Goal: Task Accomplishment & Management: Use online tool/utility

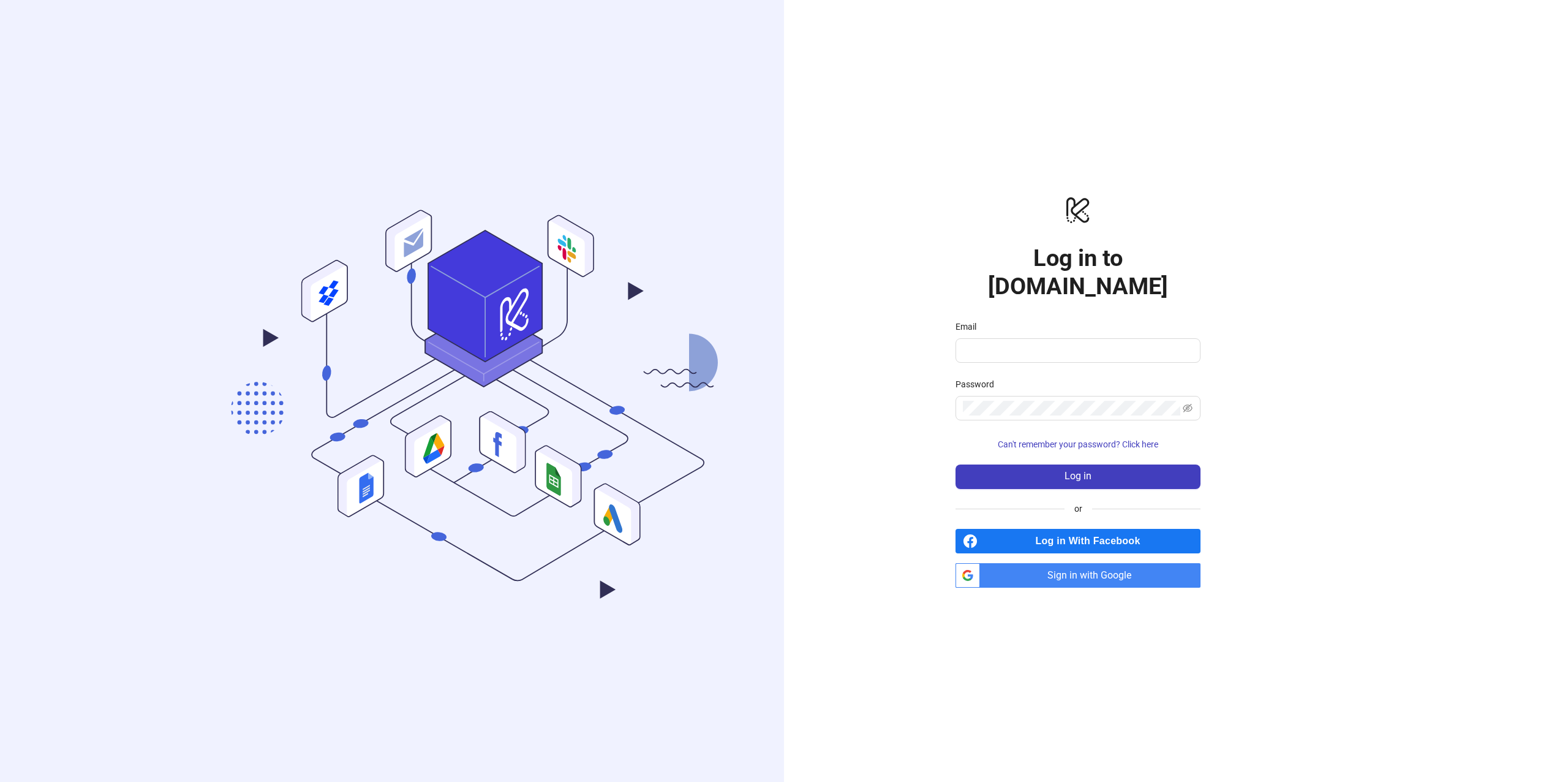
type input "**********"
click at [997, 467] on button "Log in" at bounding box center [1077, 476] width 245 height 24
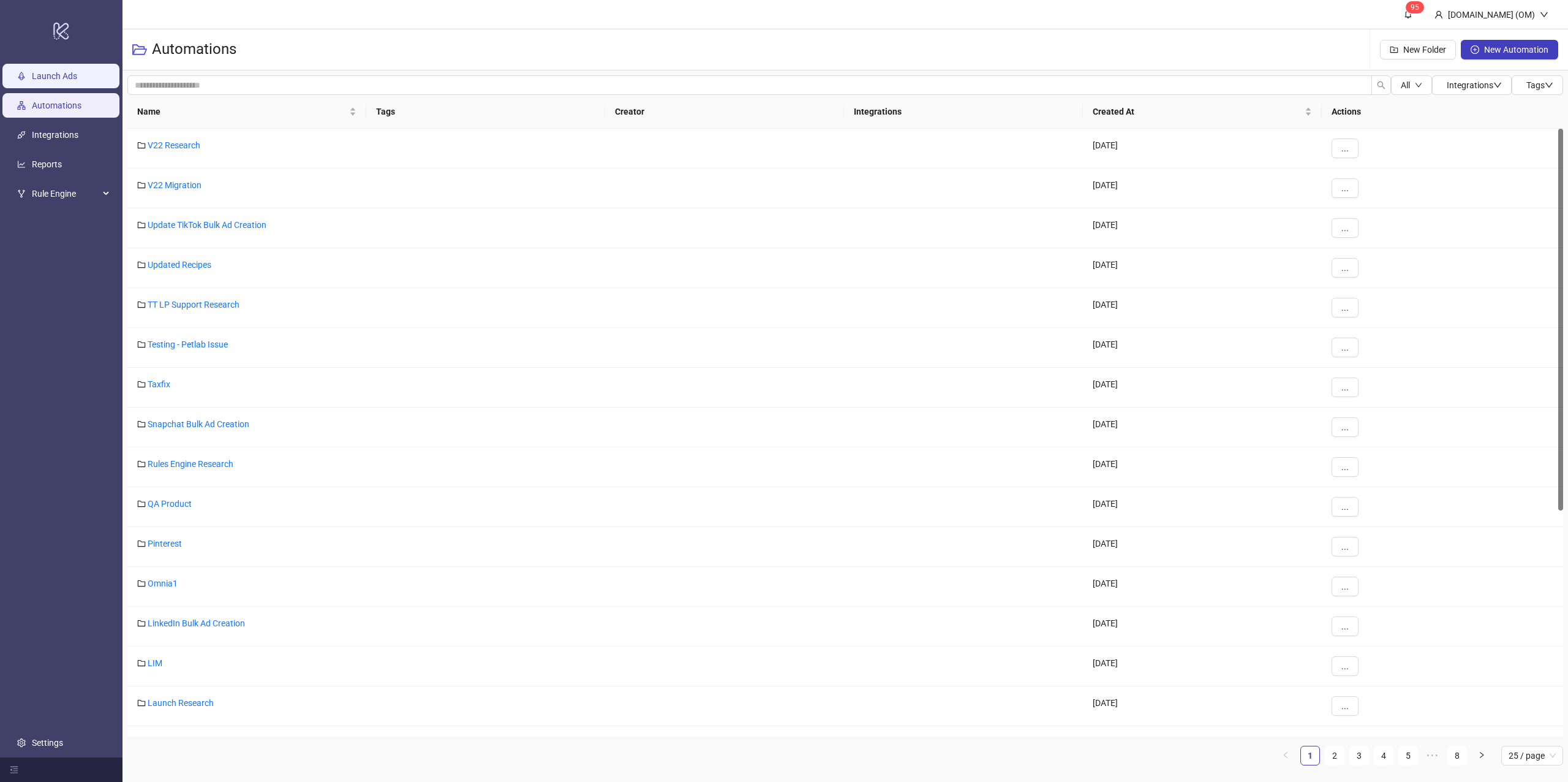
click at [54, 81] on link "Launch Ads" at bounding box center [54, 76] width 46 height 10
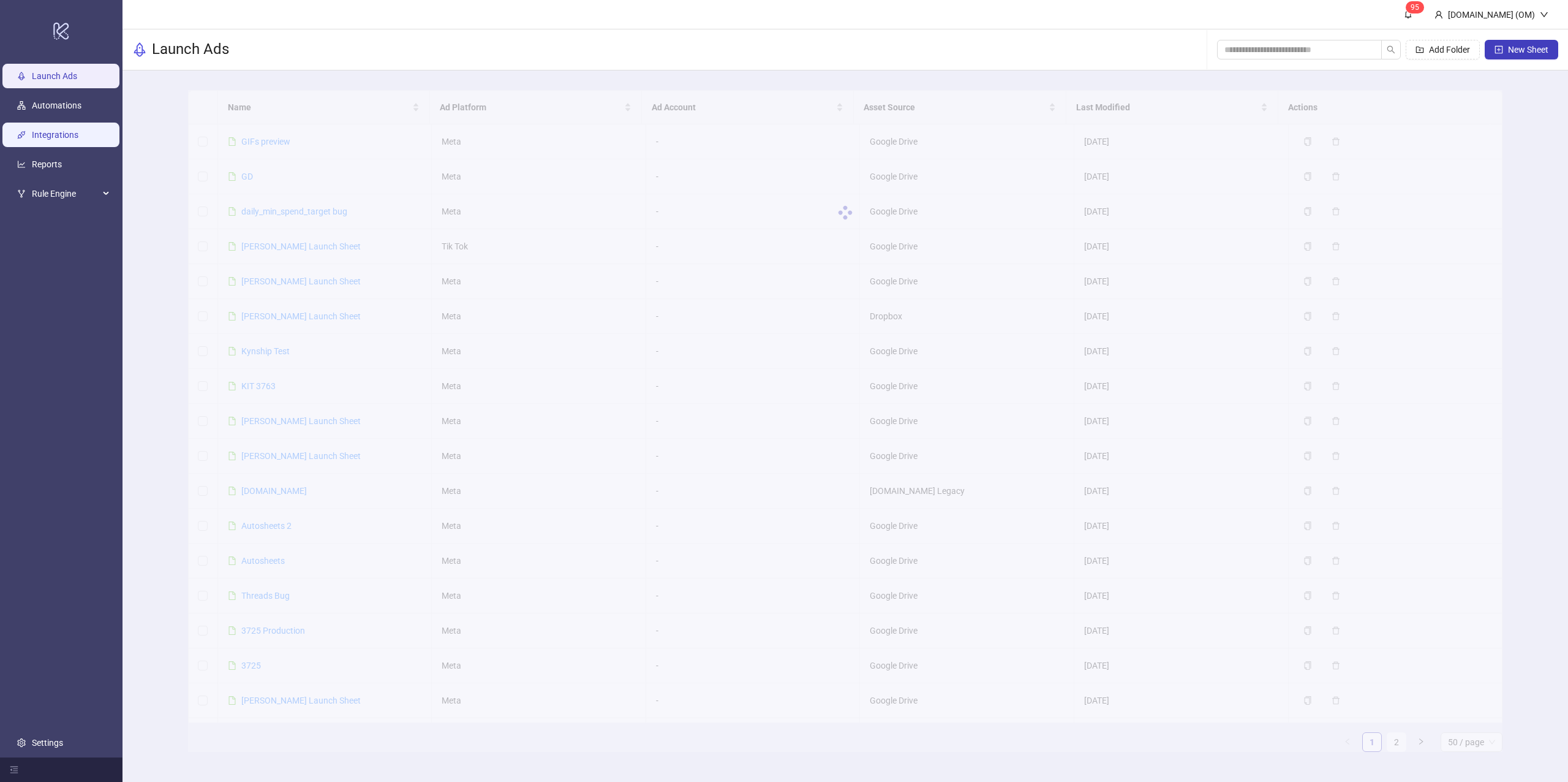
click at [32, 135] on link "Integrations" at bounding box center [55, 135] width 47 height 10
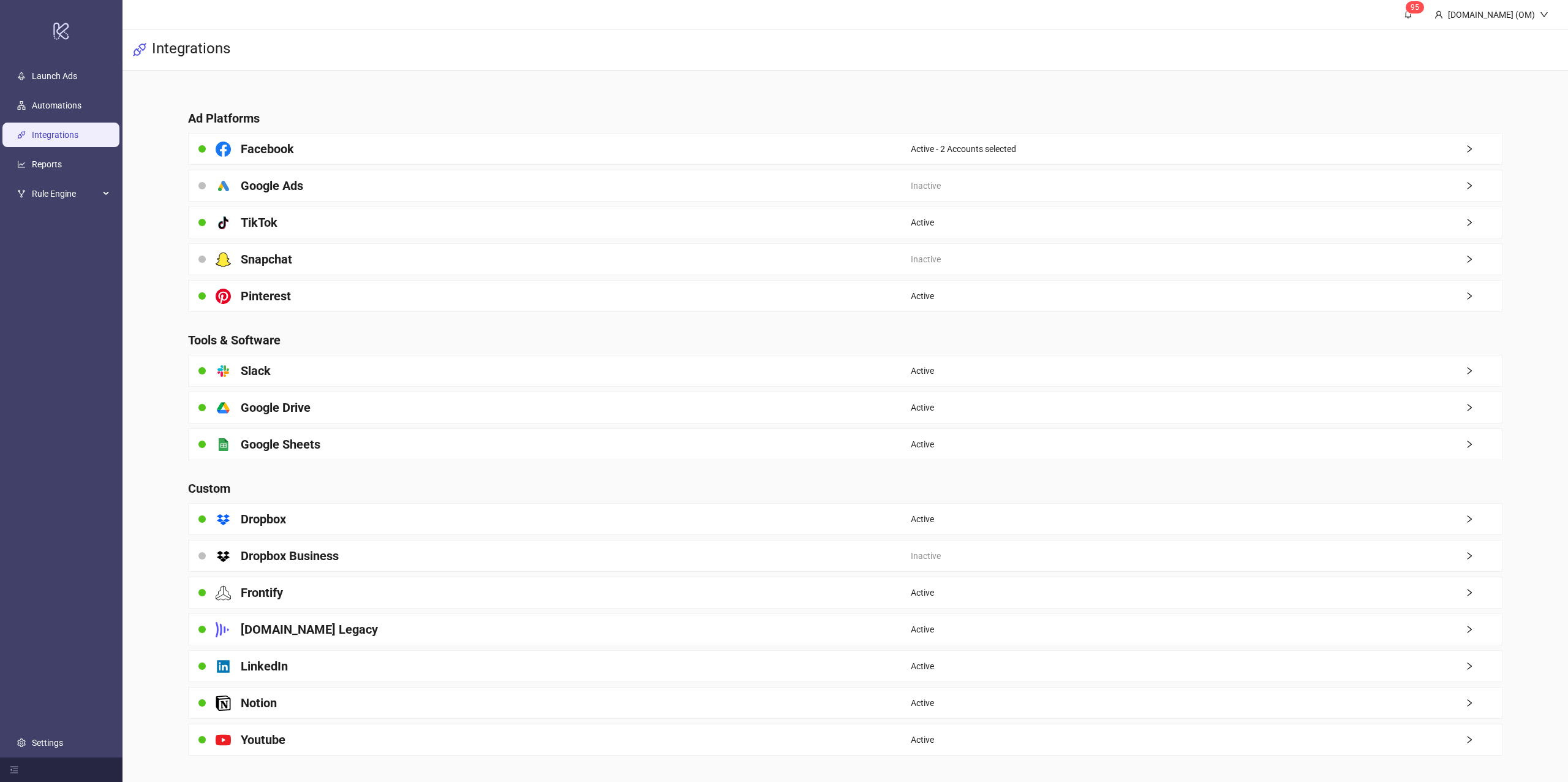
click at [63, 61] on ul "Launch Ads Automations Integrations Reports Rule Engine Settings" at bounding box center [61, 409] width 123 height 696
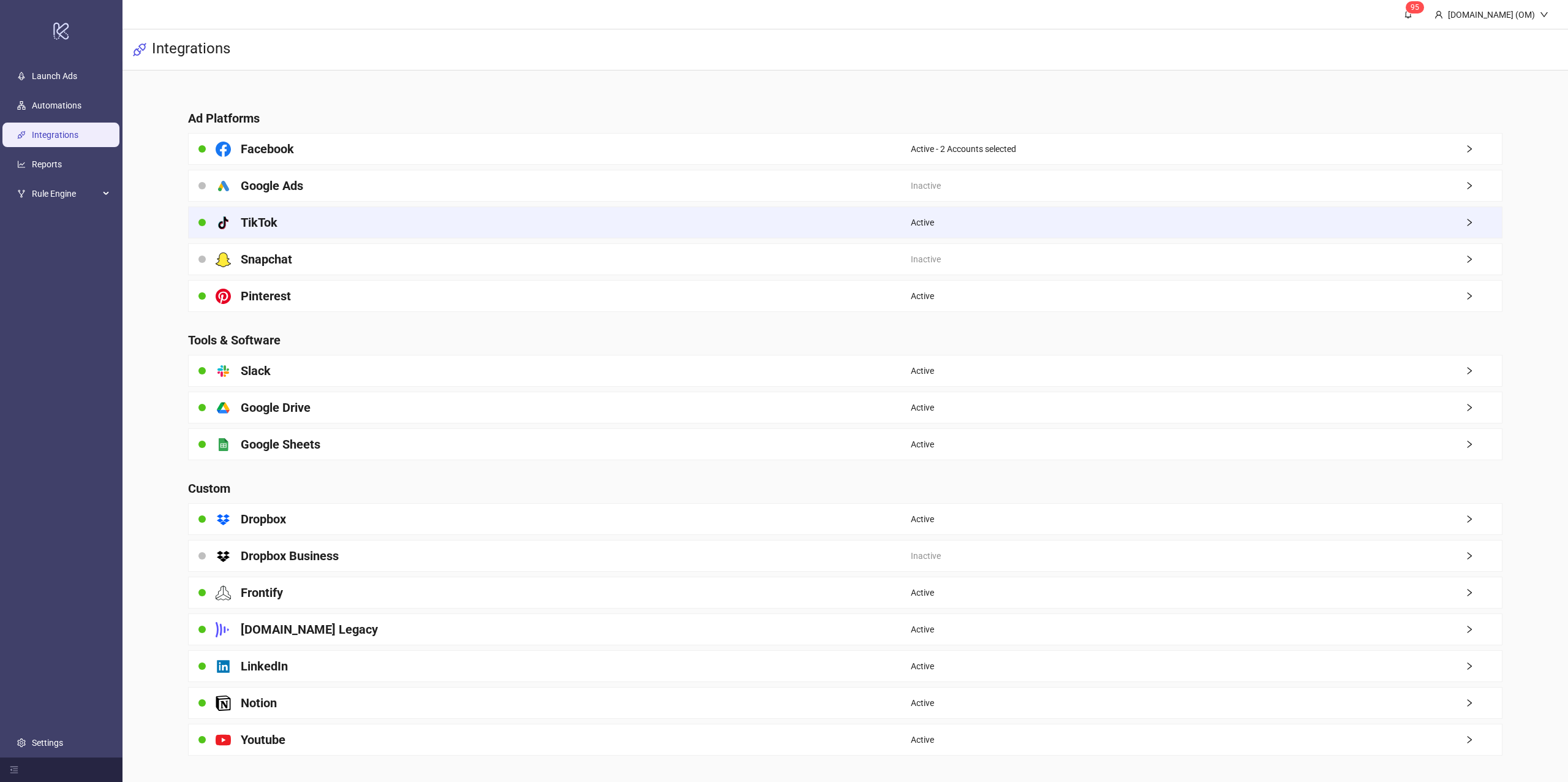
click at [338, 233] on div "platform/tik_tok TikTok" at bounding box center [550, 223] width 722 height 30
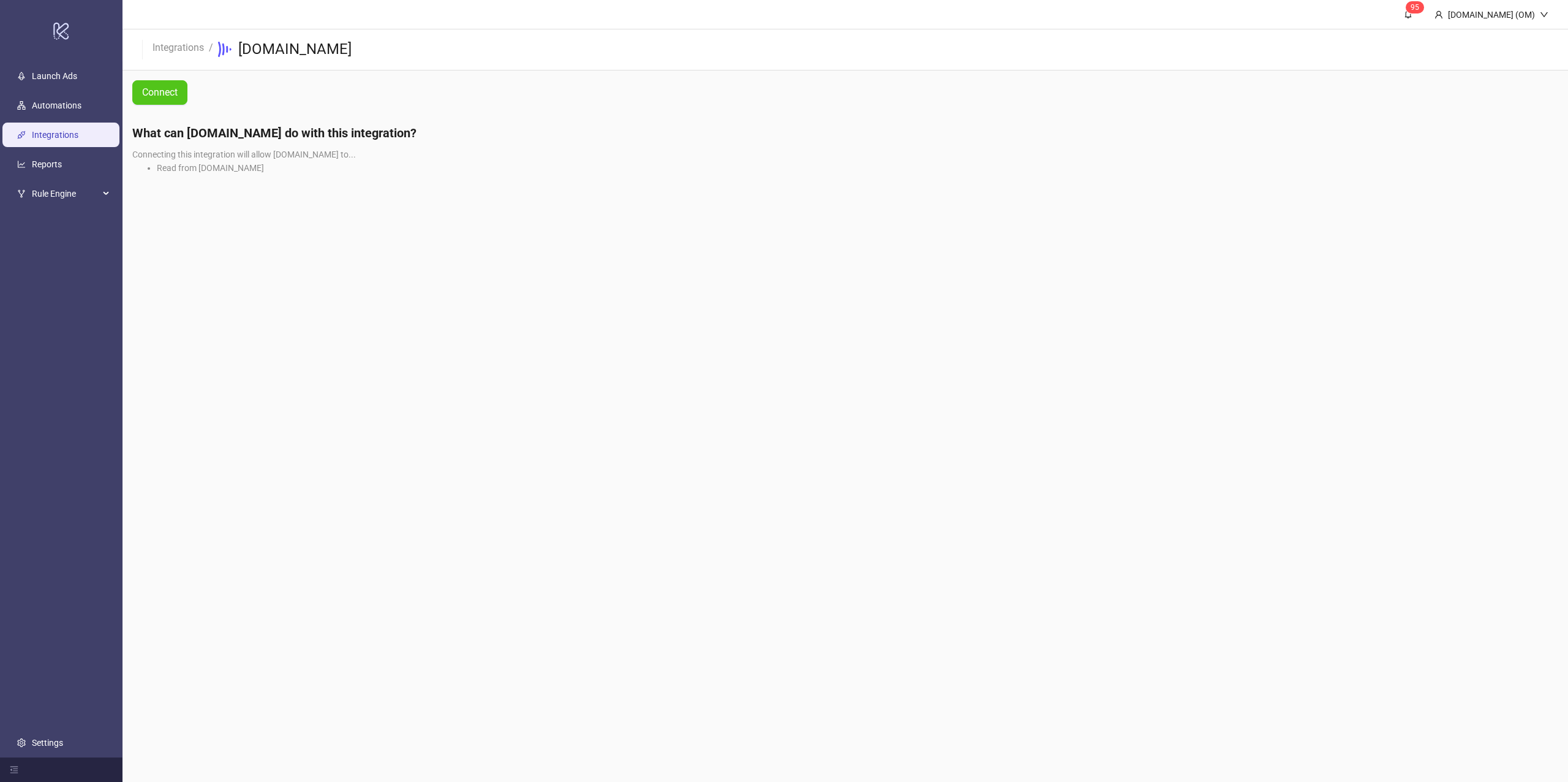
click at [125, 89] on div "Connect" at bounding box center [209, 92] width 173 height 44
click at [140, 94] on button "Connect" at bounding box center [159, 92] width 55 height 24
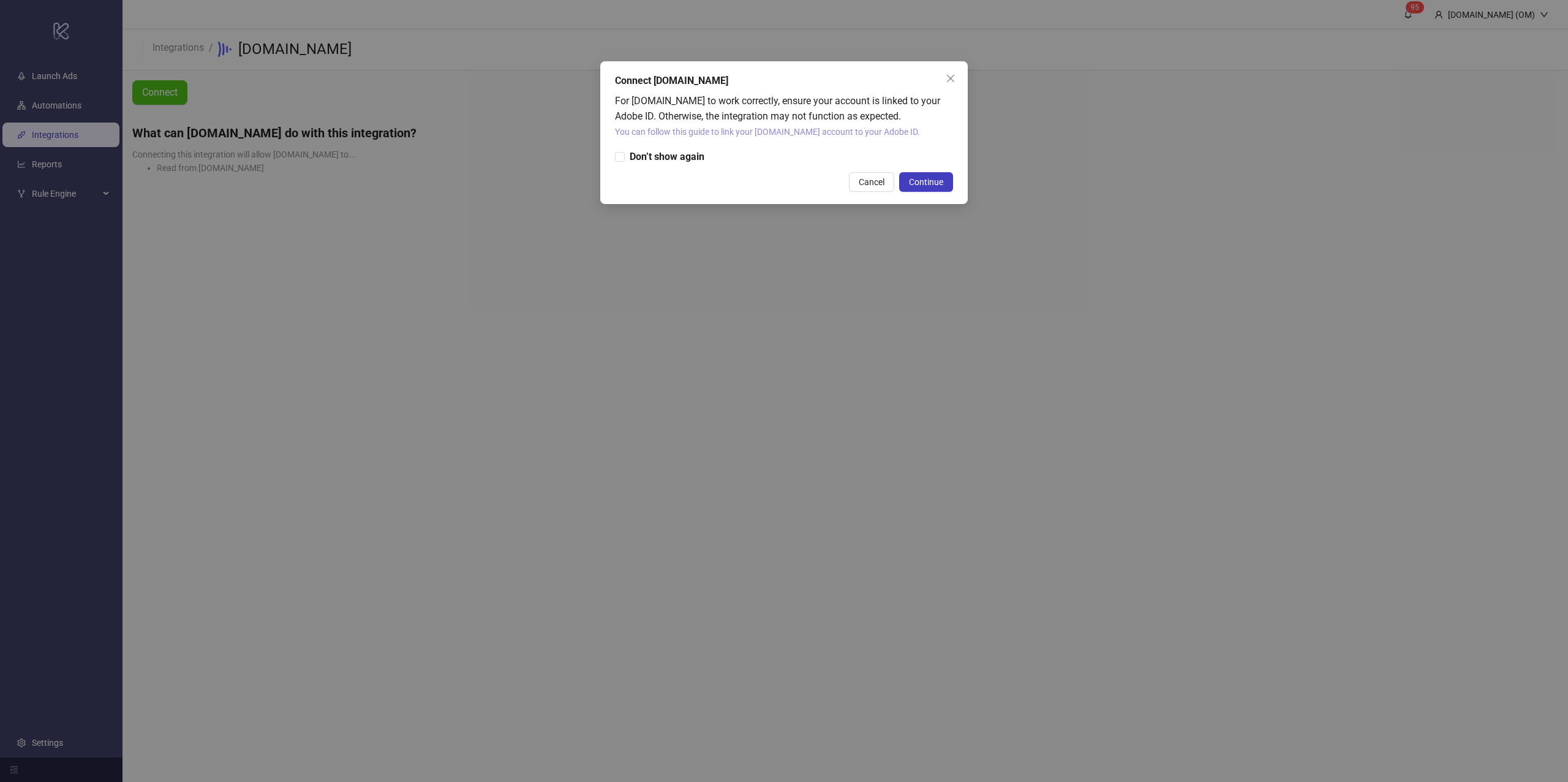
click at [732, 136] on link "You can follow this guide to link your Frame.io account to your Adobe ID." at bounding box center [767, 131] width 305 height 10
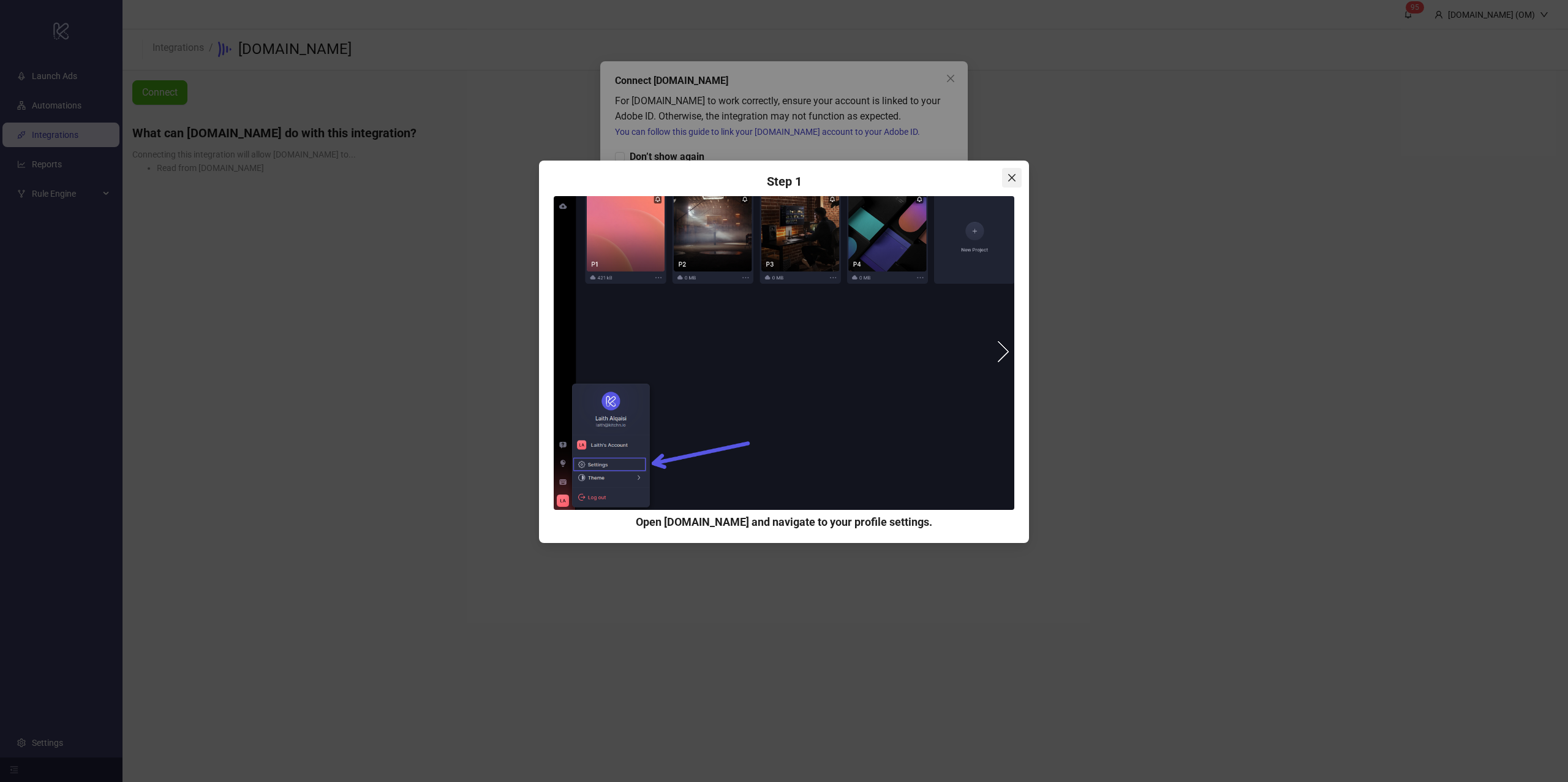
click at [1006, 175] on span "Close" at bounding box center [1012, 178] width 20 height 10
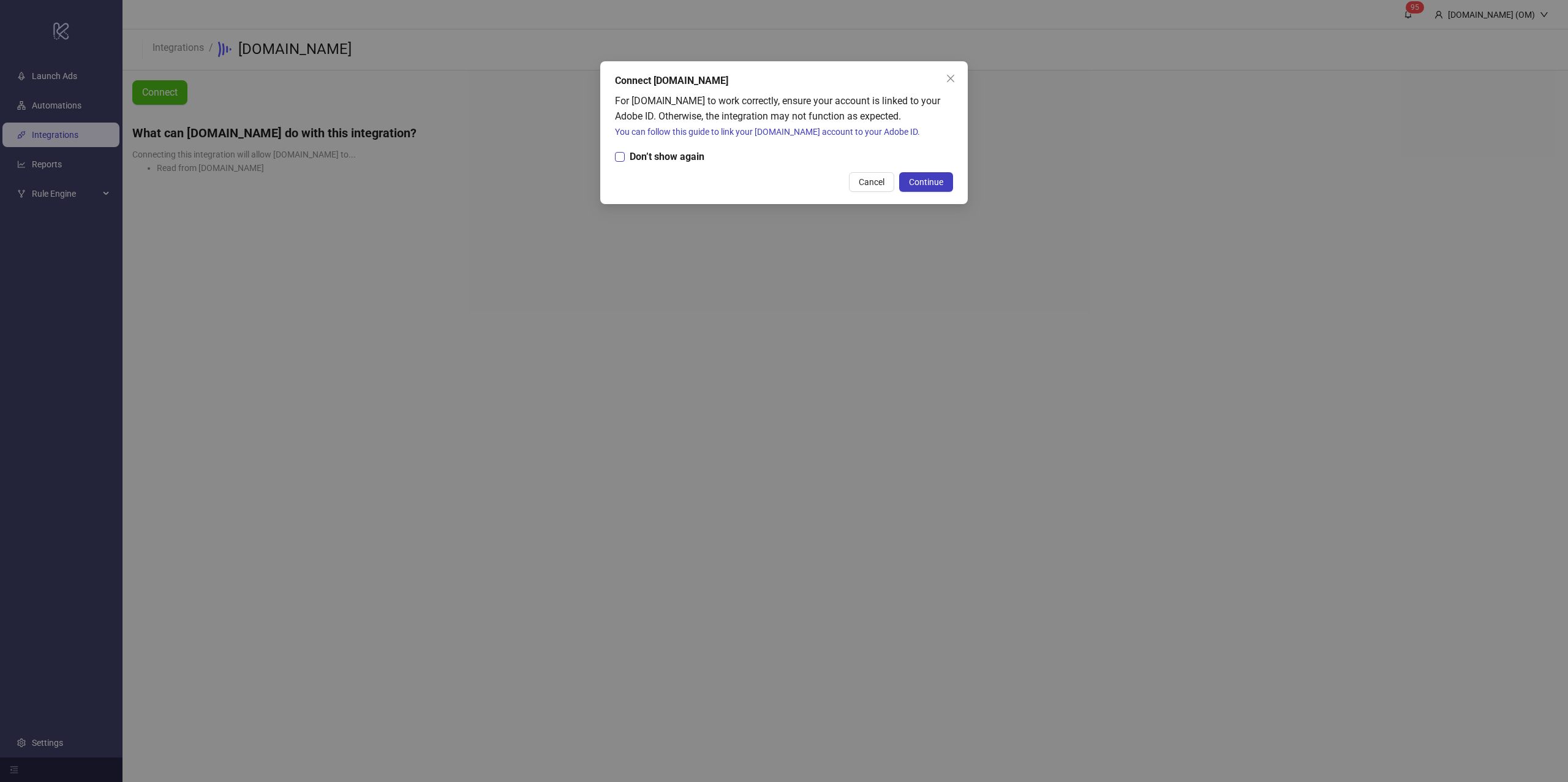
click at [689, 162] on span "Don’t show again" at bounding box center [667, 156] width 85 height 15
click at [934, 184] on span "Continue" at bounding box center [926, 182] width 34 height 10
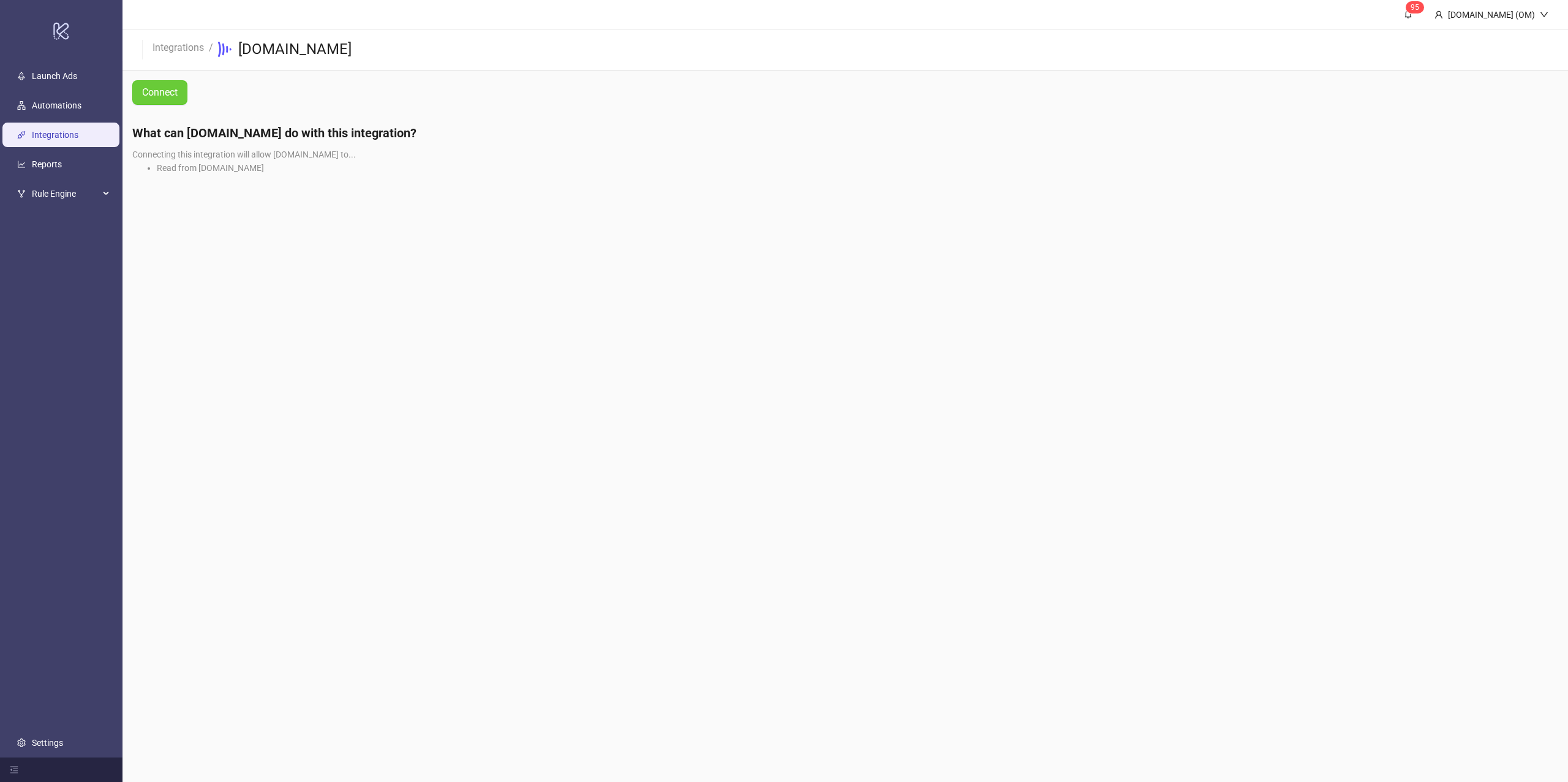
click at [173, 81] on button "Connect" at bounding box center [159, 92] width 55 height 24
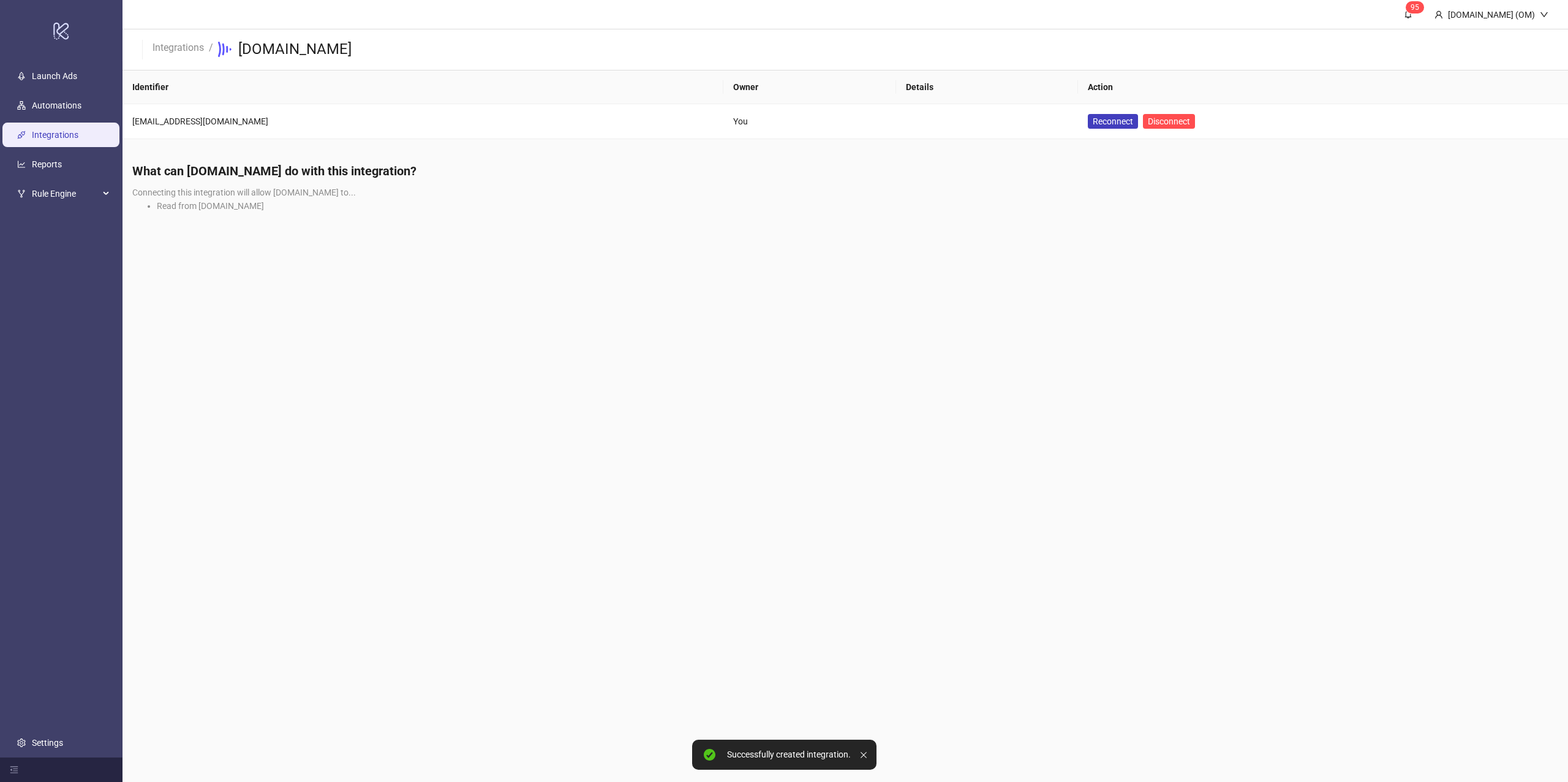
click at [1070, 559] on main "9 5 [DOMAIN_NAME] (OM) Integrations / [DOMAIN_NAME] Identifier Owner Details Ac…" at bounding box center [845, 391] width 1445 height 782
click at [1077, 741] on main "9 5 [DOMAIN_NAME] (OM) Integrations / [DOMAIN_NAME] Identifier Owner Details Ac…" at bounding box center [845, 391] width 1445 height 782
click at [1063, 616] on main "9 5 [DOMAIN_NAME] (OM) Integrations / [DOMAIN_NAME] Identifier Owner Details Ac…" at bounding box center [845, 391] width 1445 height 782
click at [77, 71] on link "Launch Ads" at bounding box center [54, 76] width 46 height 10
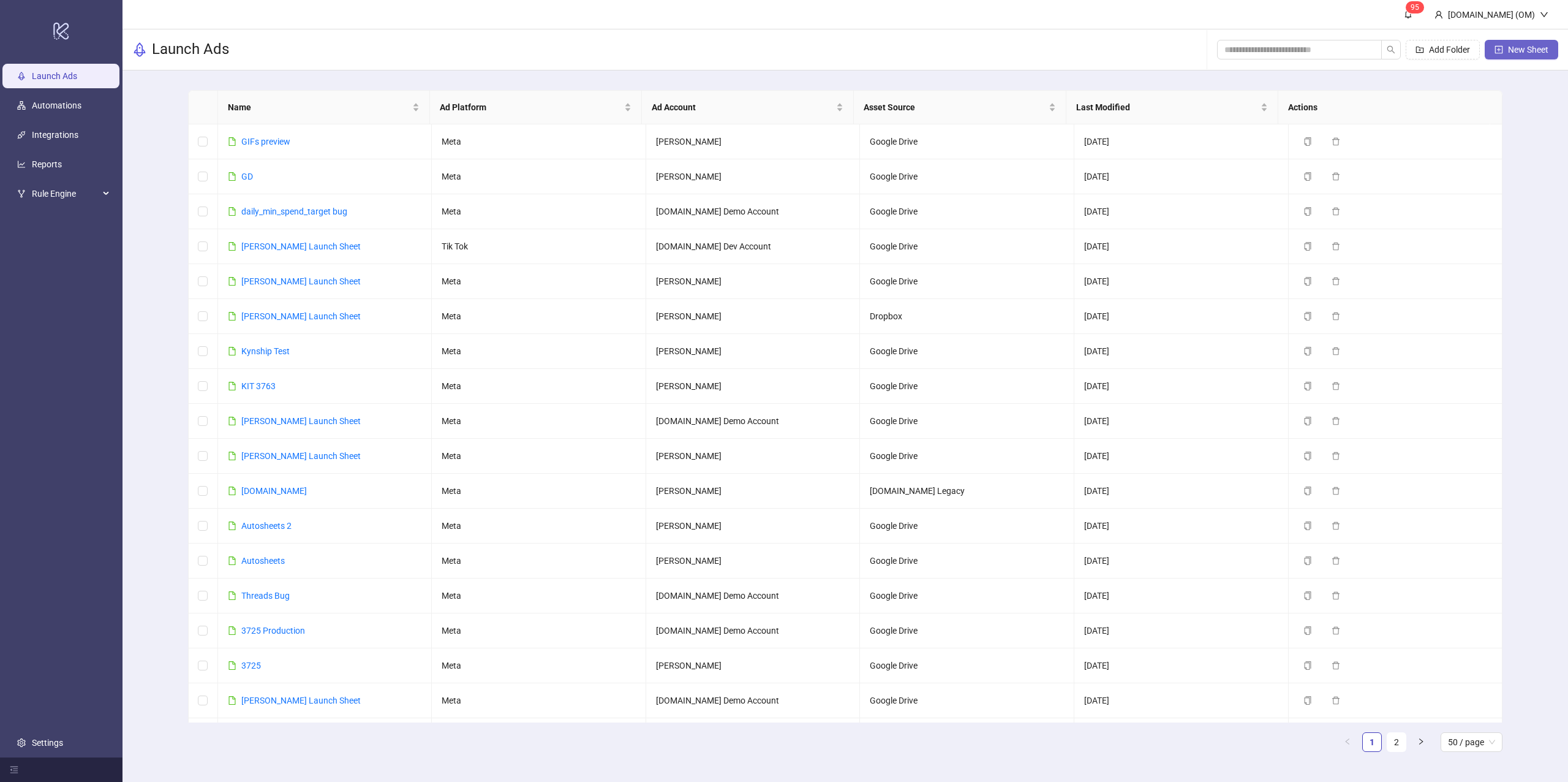
click at [1532, 45] on span "New Sheet" at bounding box center [1528, 50] width 40 height 10
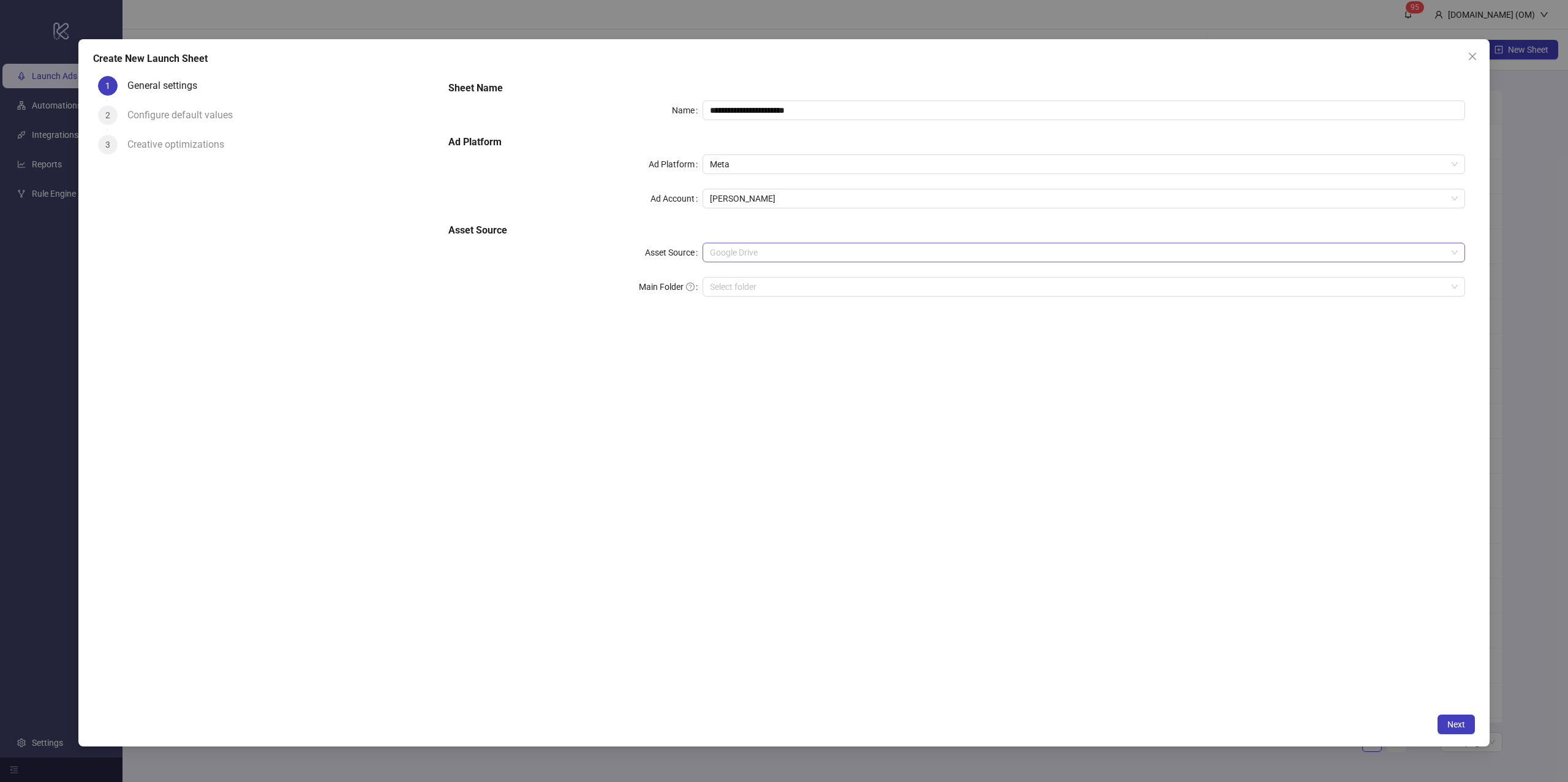
click at [778, 250] on span "Google Drive" at bounding box center [1083, 252] width 748 height 18
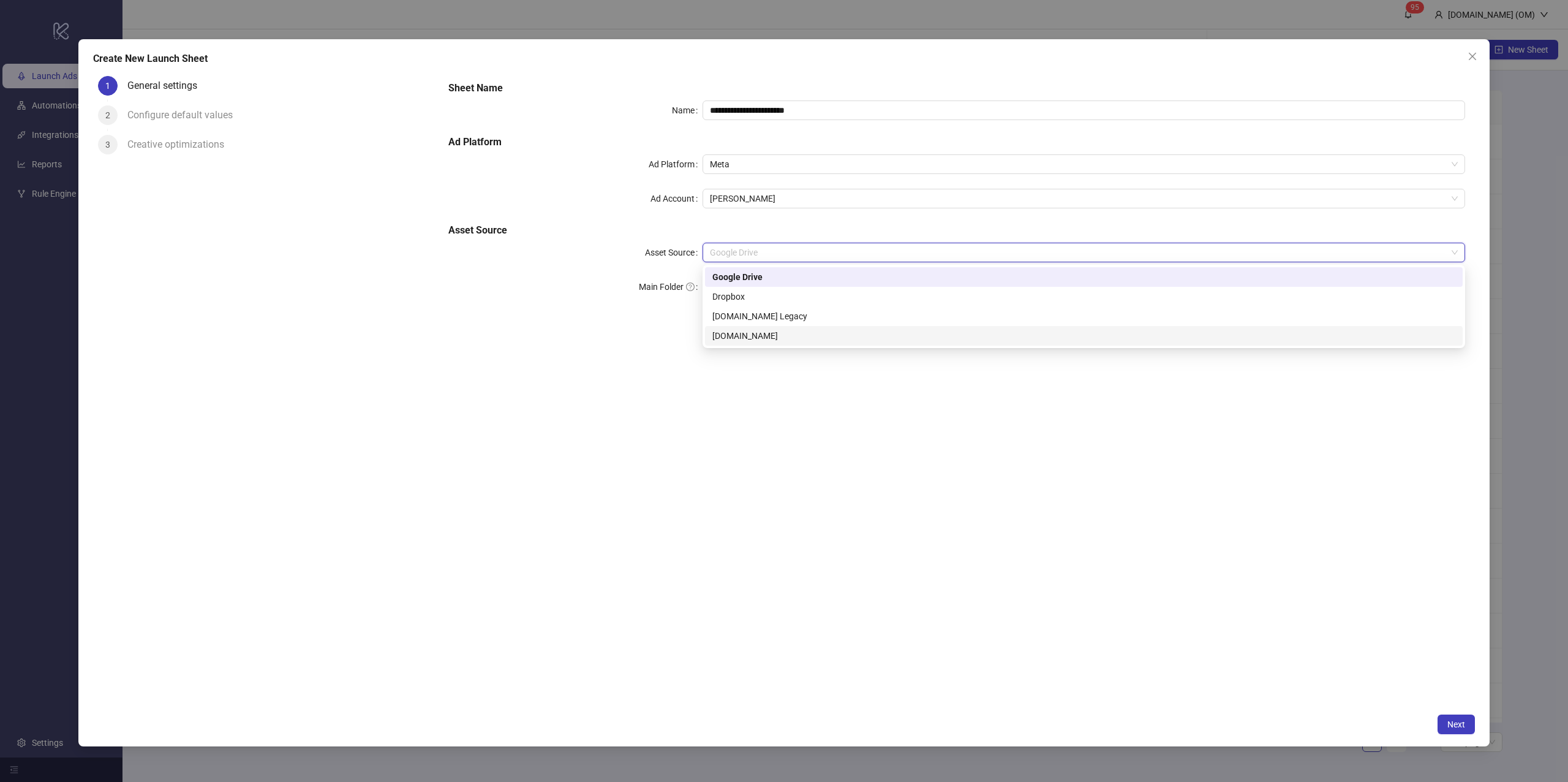
click at [755, 342] on div "[DOMAIN_NAME]" at bounding box center [1083, 336] width 743 height 13
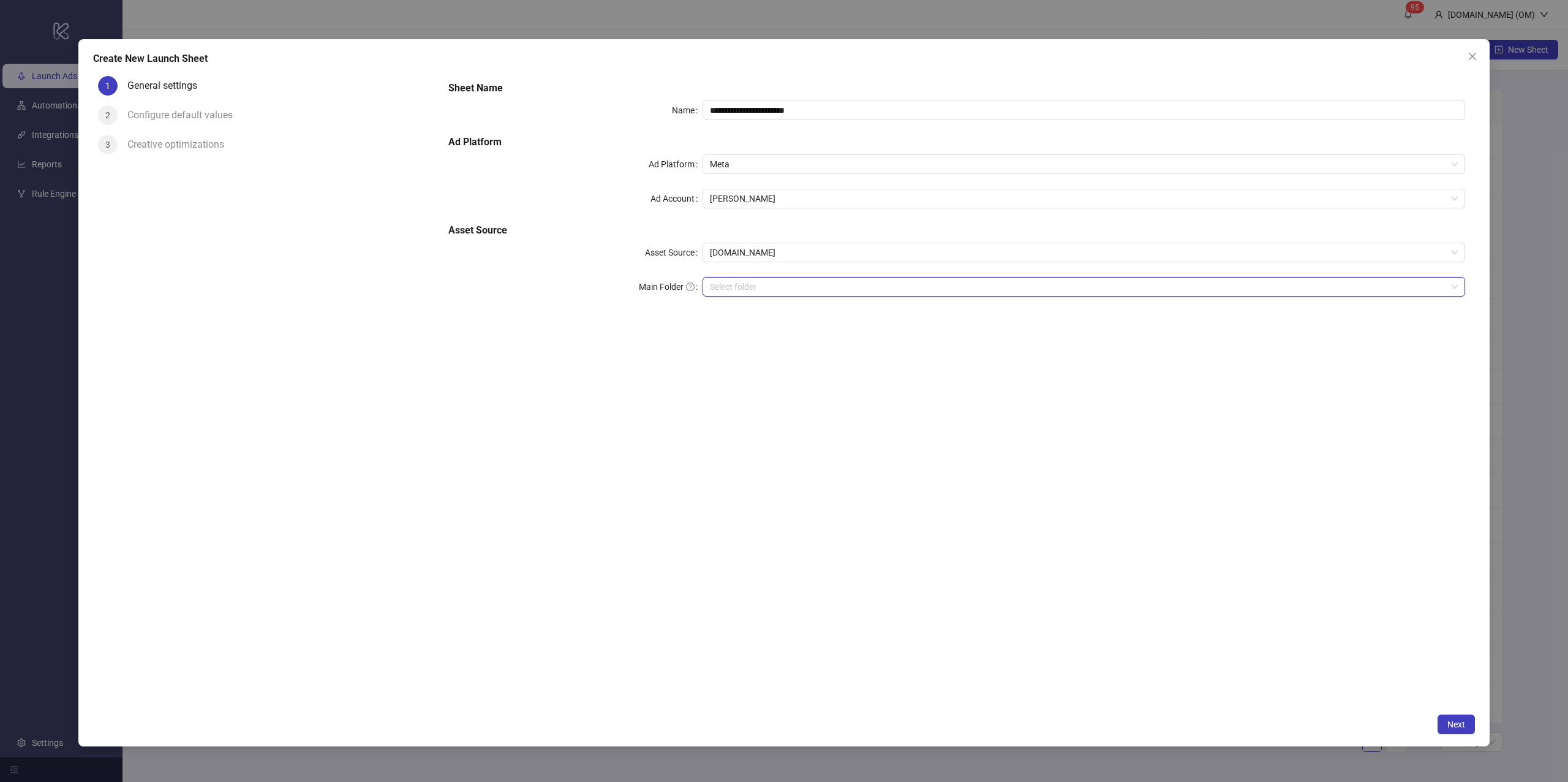
click at [779, 285] on input "search" at bounding box center [1078, 287] width 737 height 18
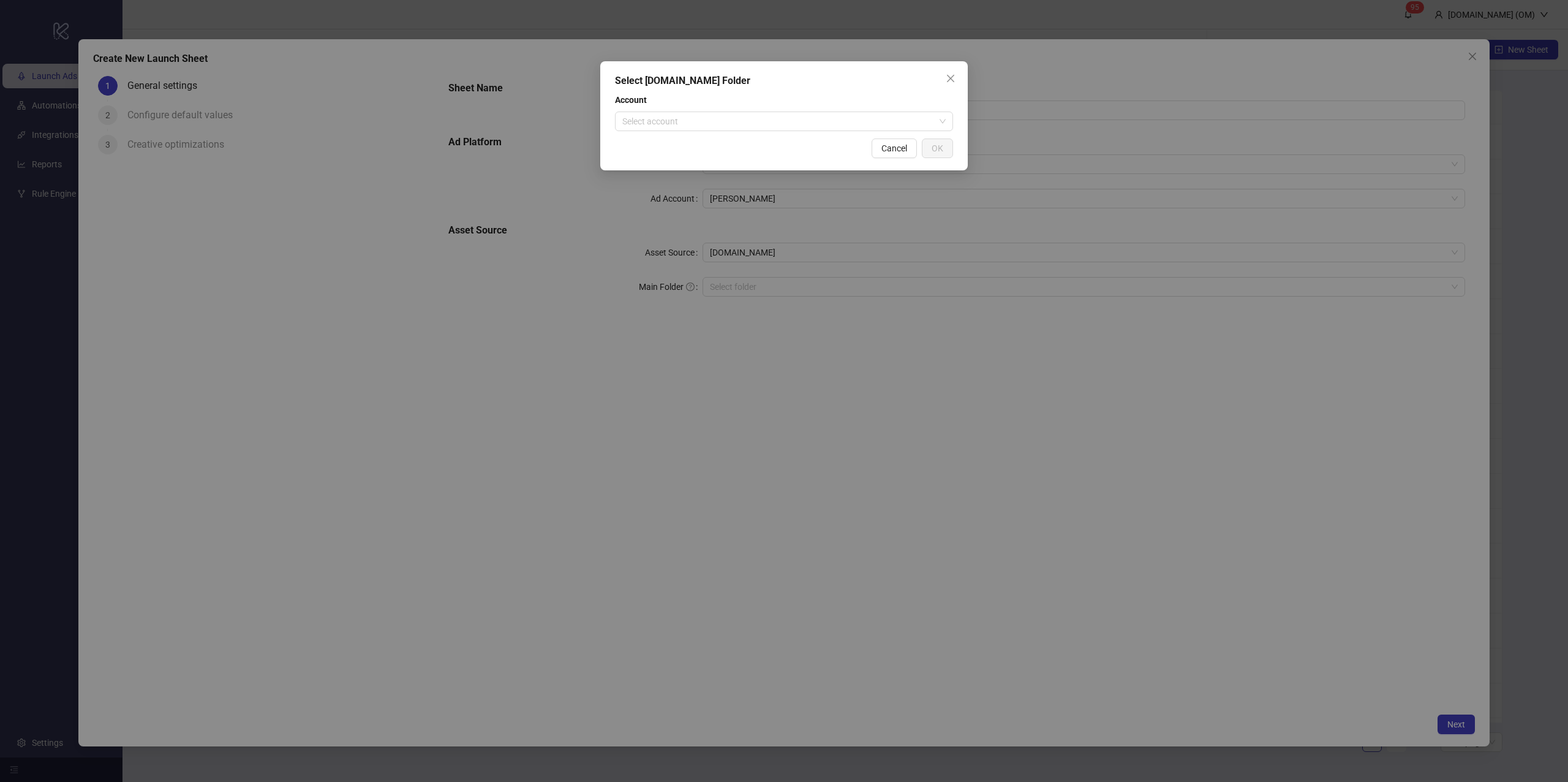
click at [719, 133] on div "Select [DOMAIN_NAME] Folder Account Select account Cancel OK" at bounding box center [784, 116] width 368 height 109
click at [718, 131] on div "Select account" at bounding box center [784, 122] width 338 height 20
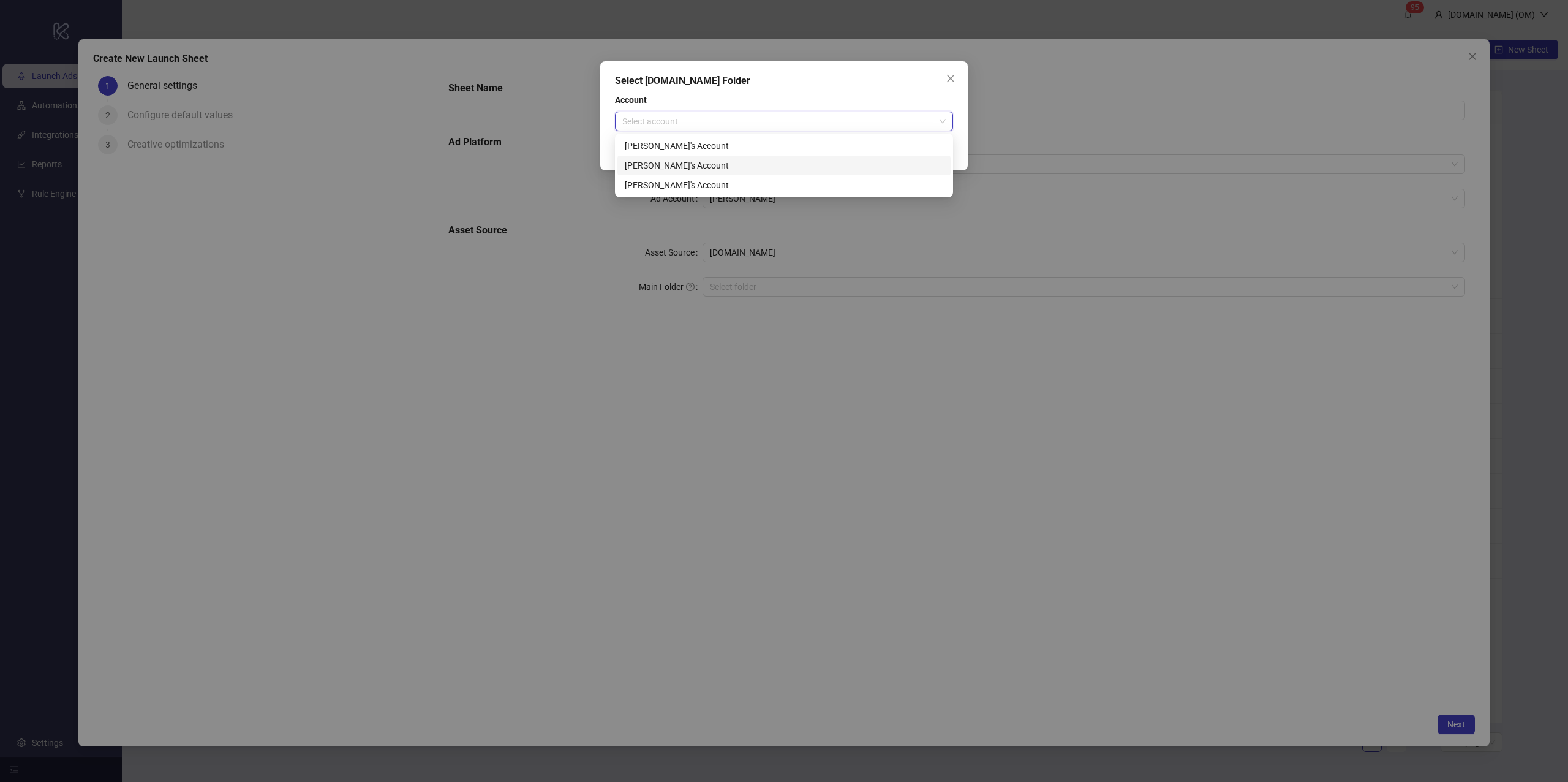
click at [694, 172] on div "[PERSON_NAME]'s Account" at bounding box center [784, 165] width 318 height 13
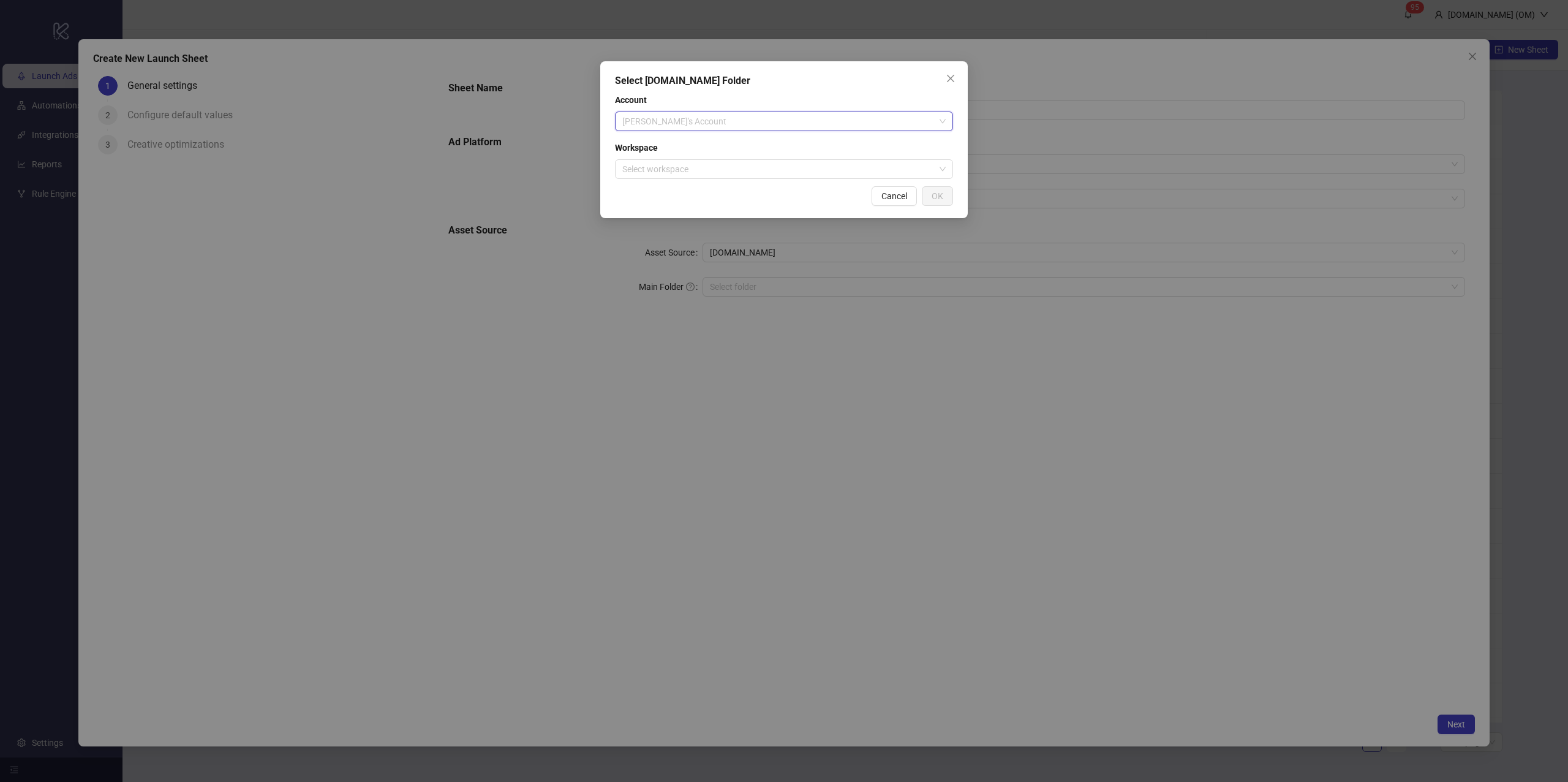
click at [693, 113] on span "[PERSON_NAME]'s Account" at bounding box center [784, 122] width 324 height 18
click at [665, 180] on div "[PERSON_NAME]'s Account" at bounding box center [784, 185] width 318 height 13
click at [674, 156] on div "Workspace Select workspace" at bounding box center [784, 160] width 338 height 38
click at [671, 170] on input "search" at bounding box center [778, 169] width 312 height 18
click at [679, 190] on div "[PERSON_NAME]'s Workspace" at bounding box center [784, 194] width 318 height 13
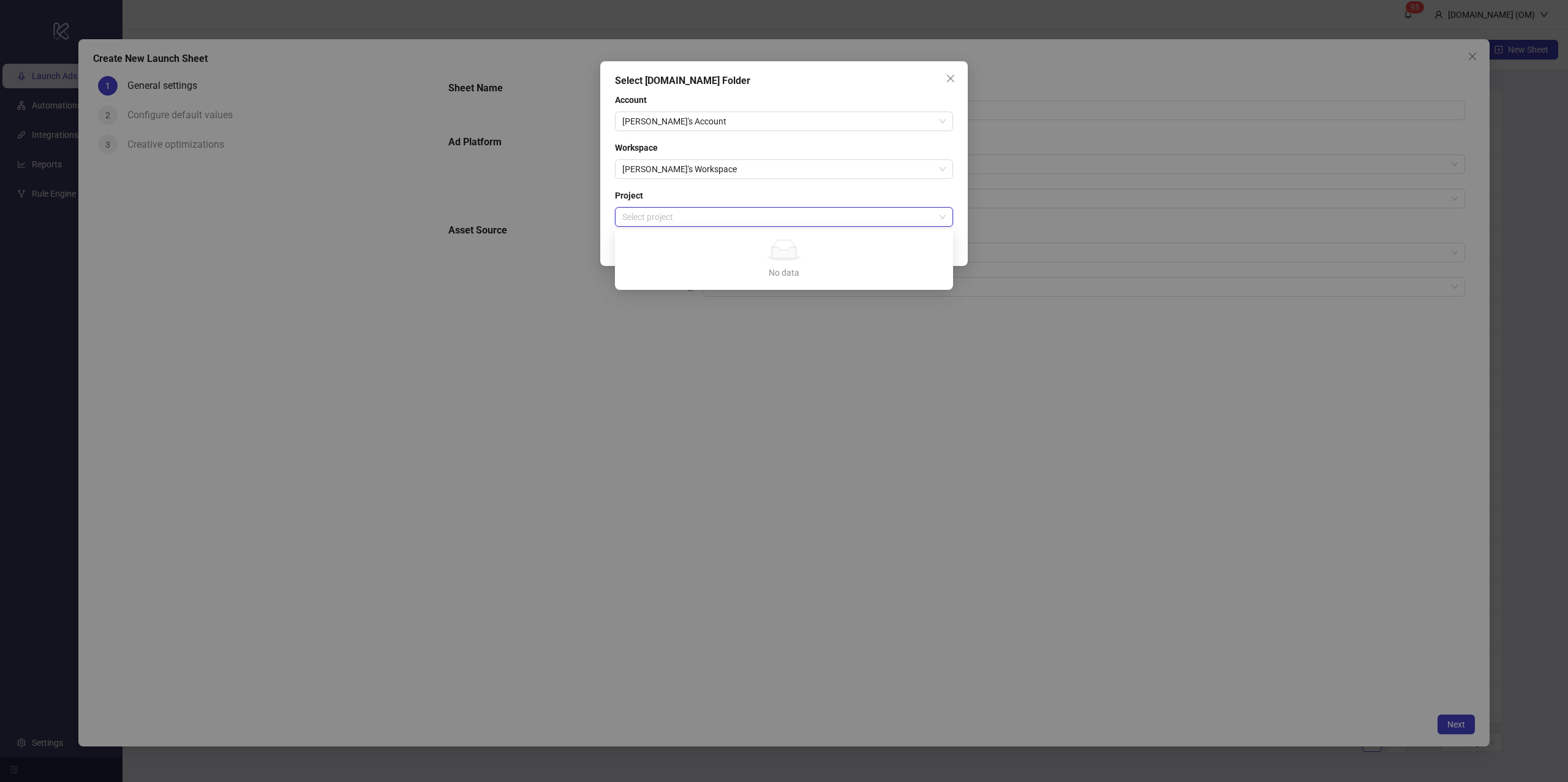
click at [667, 216] on input "search" at bounding box center [778, 217] width 312 height 18
click at [681, 258] on div "P2" at bounding box center [784, 261] width 318 height 13
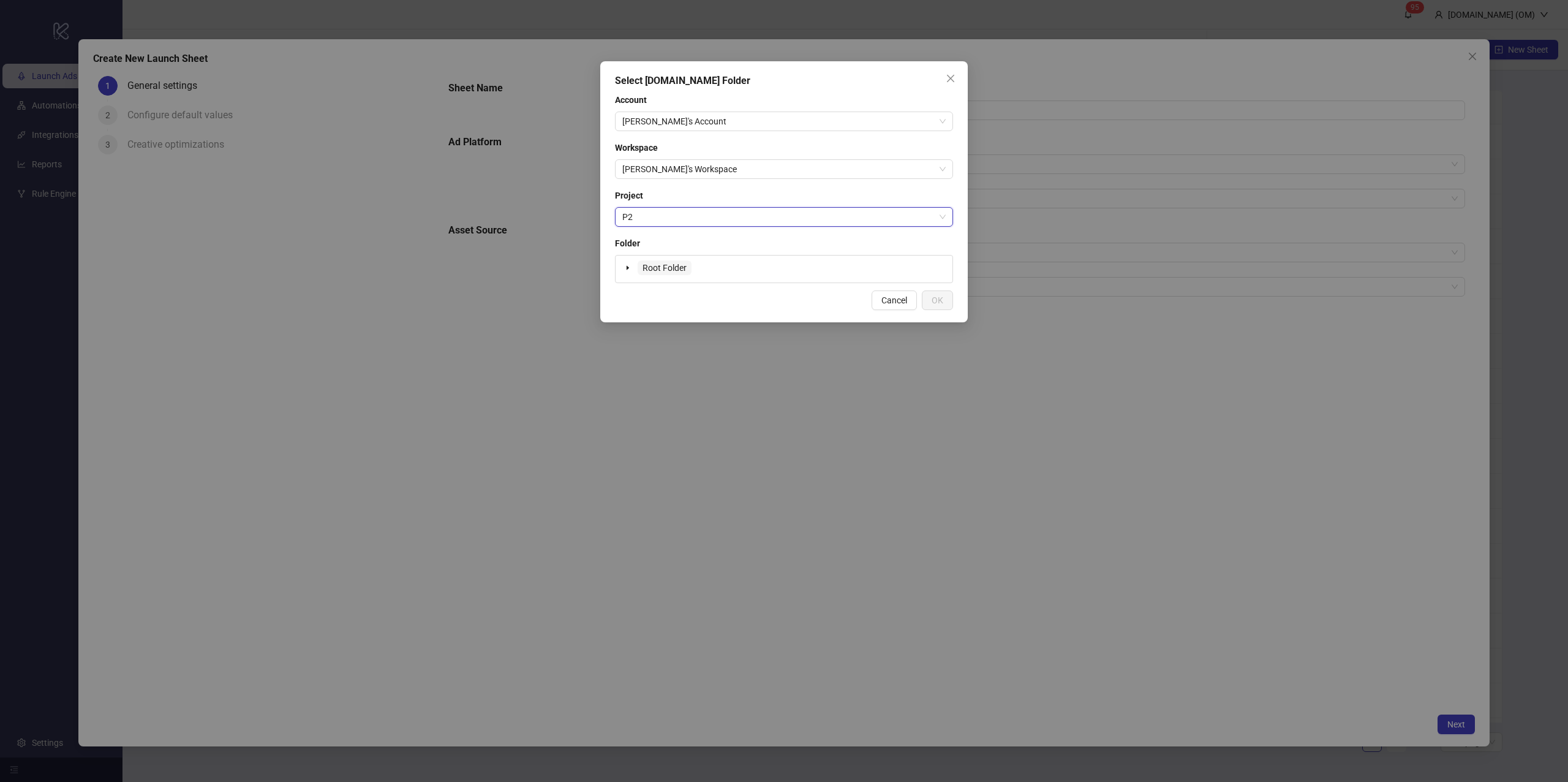
click at [670, 264] on span "Root Folder" at bounding box center [664, 267] width 44 height 10
drag, startPoint x: 924, startPoint y: 301, endPoint x: 955, endPoint y: 308, distance: 31.8
click at [926, 301] on button "OK" at bounding box center [937, 301] width 31 height 20
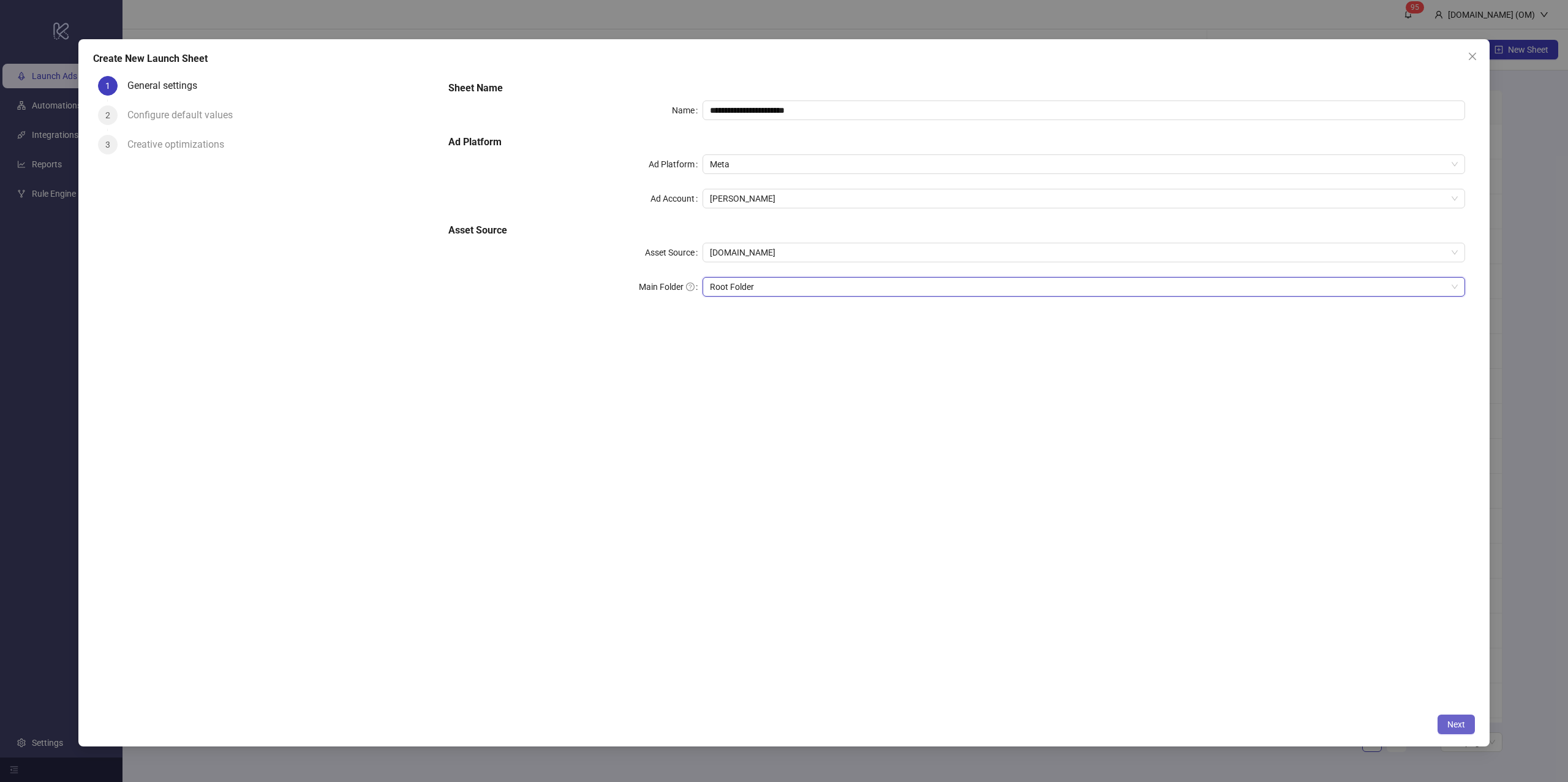
click at [1451, 721] on span "Next" at bounding box center [1456, 724] width 18 height 10
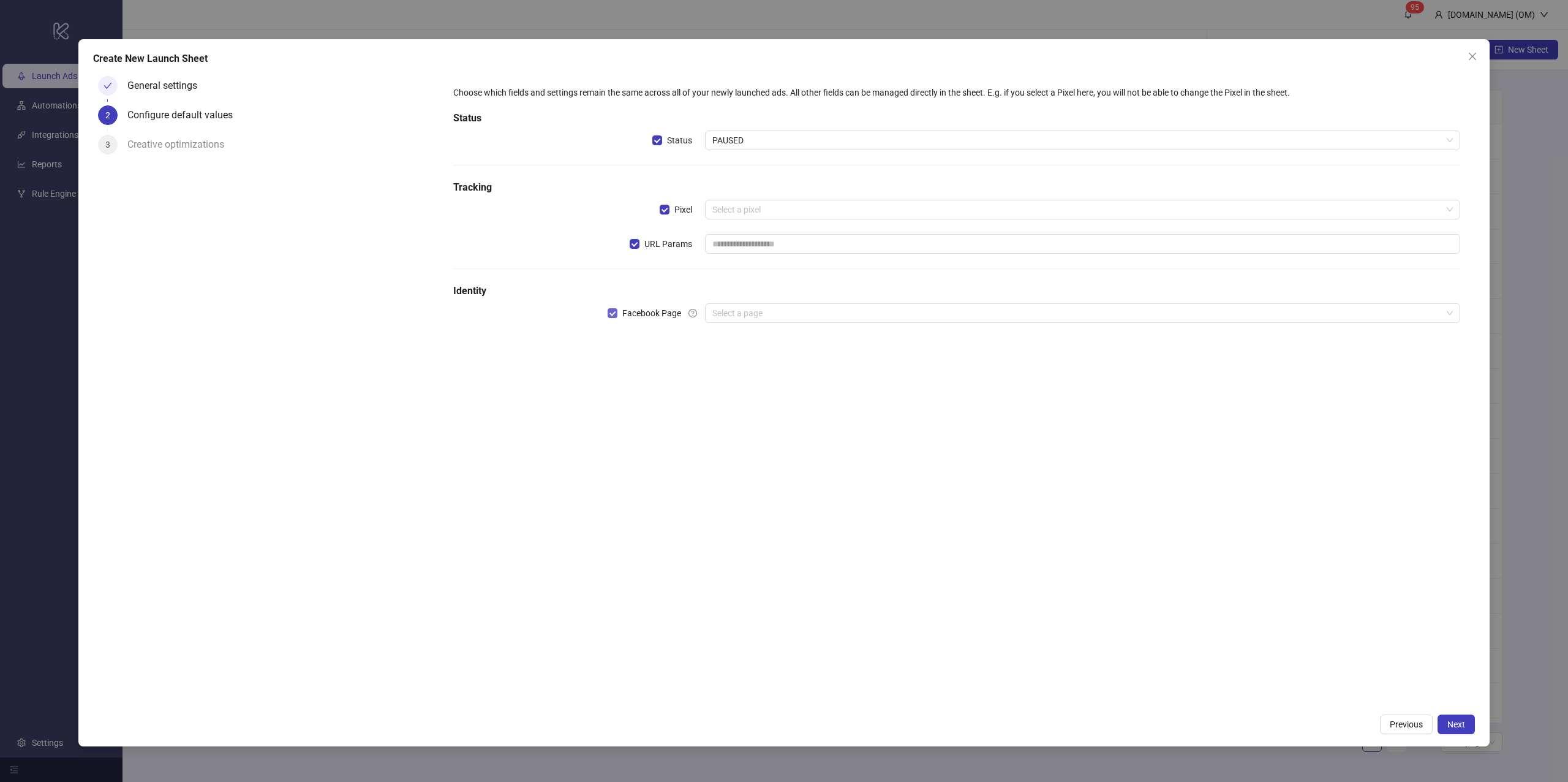
click at [662, 312] on span "Facebook Page" at bounding box center [652, 313] width 69 height 13
click at [670, 243] on span "URL Params" at bounding box center [667, 244] width 57 height 13
click at [680, 205] on span "Pixel" at bounding box center [683, 209] width 28 height 13
click at [677, 142] on span "Status" at bounding box center [679, 140] width 35 height 13
click at [1451, 724] on span "Next" at bounding box center [1456, 724] width 18 height 10
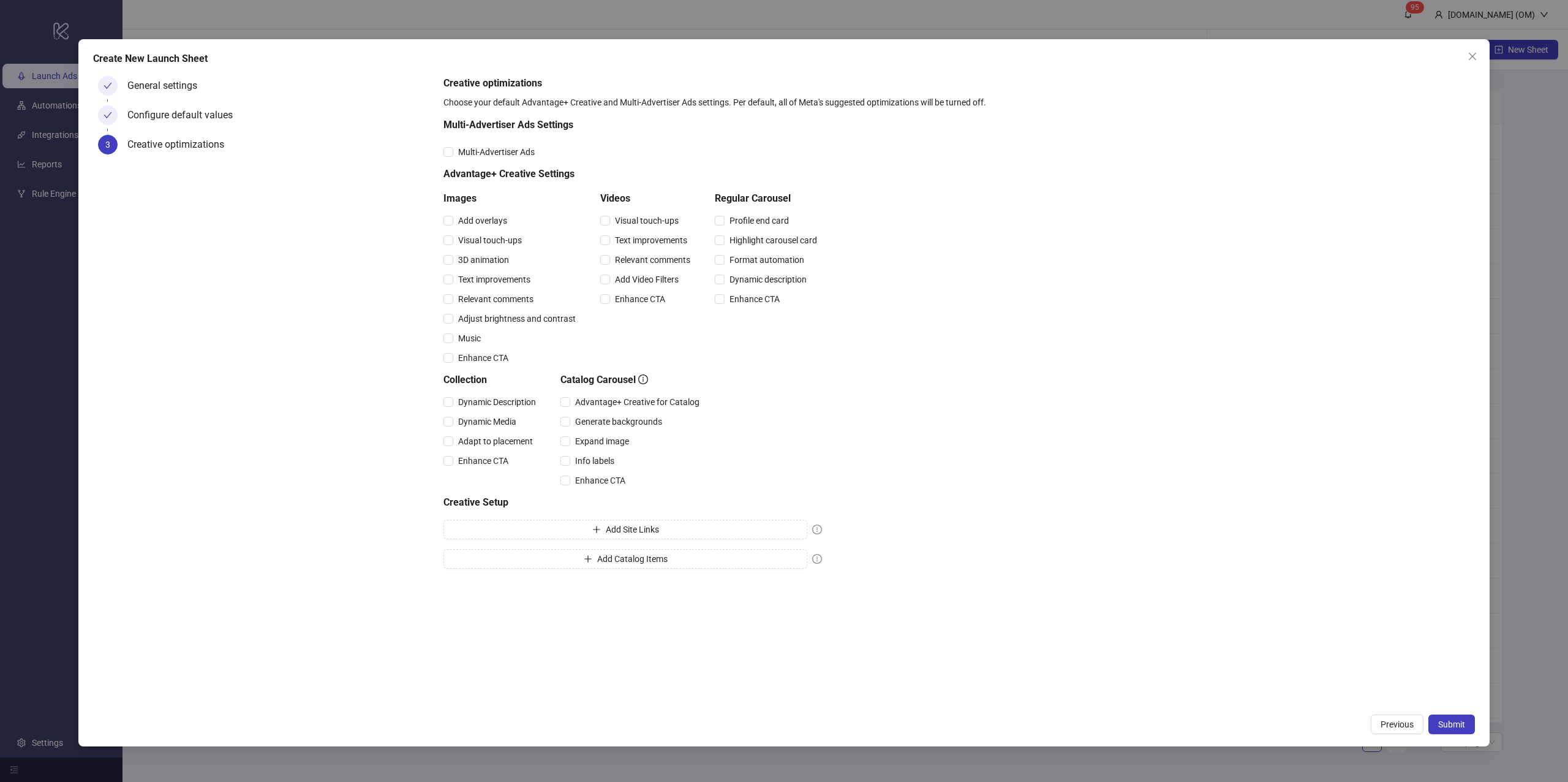
click at [1451, 724] on span "Submit" at bounding box center [1451, 724] width 27 height 10
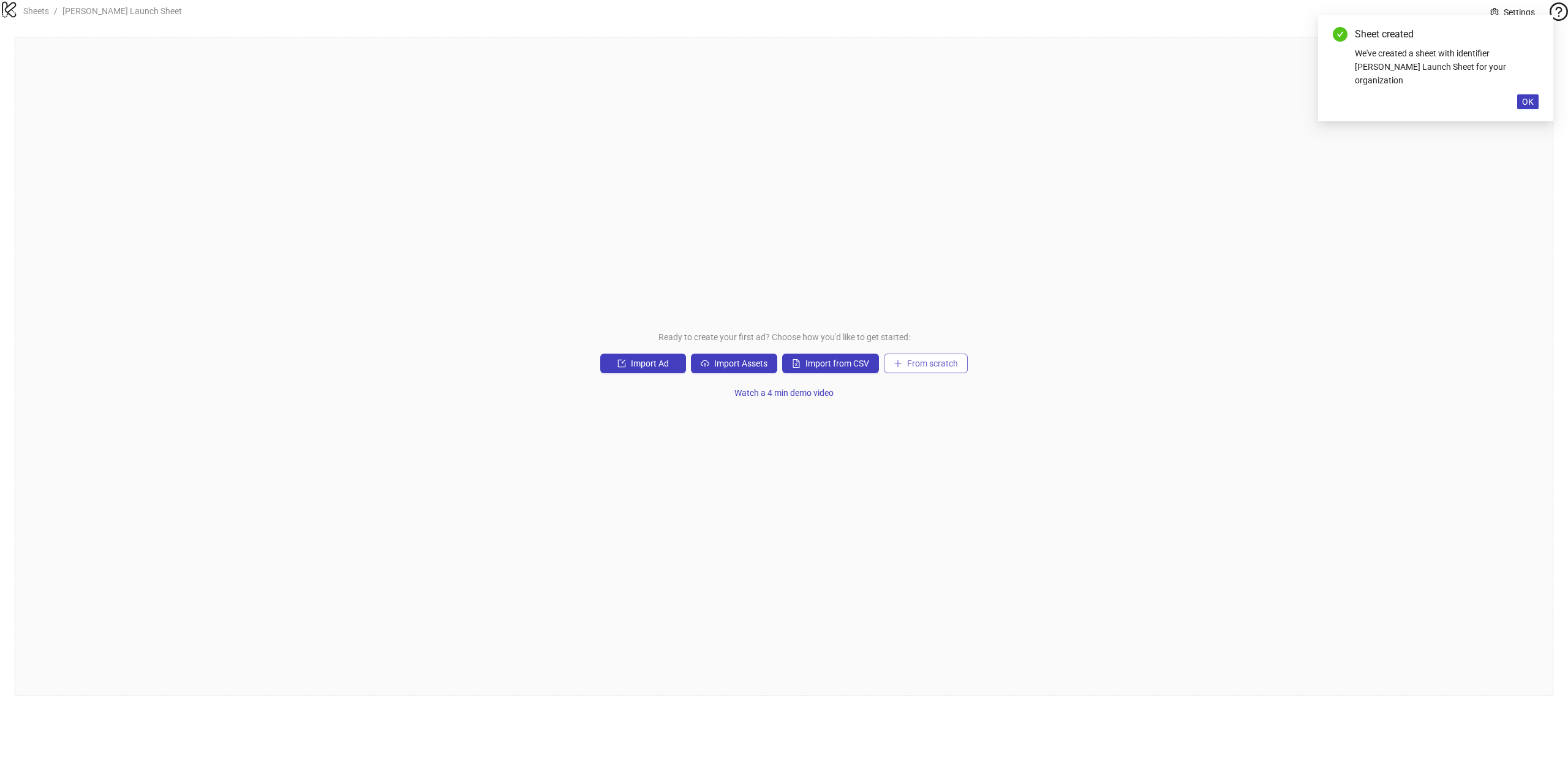
click at [935, 369] on span "From scratch" at bounding box center [932, 363] width 51 height 10
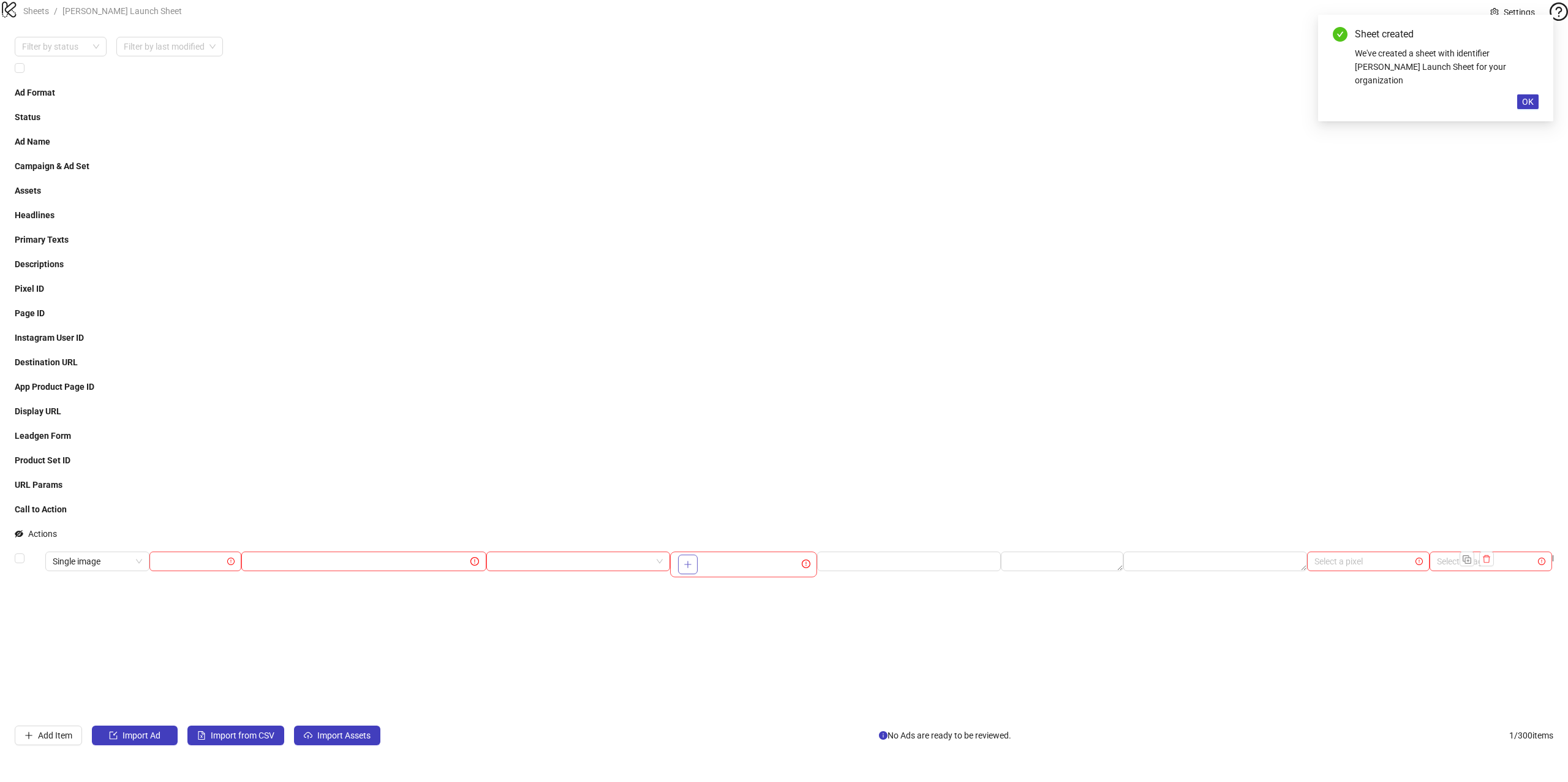
click at [692, 560] on icon "plus" at bounding box center [687, 564] width 9 height 9
